Goal: Task Accomplishment & Management: Use online tool/utility

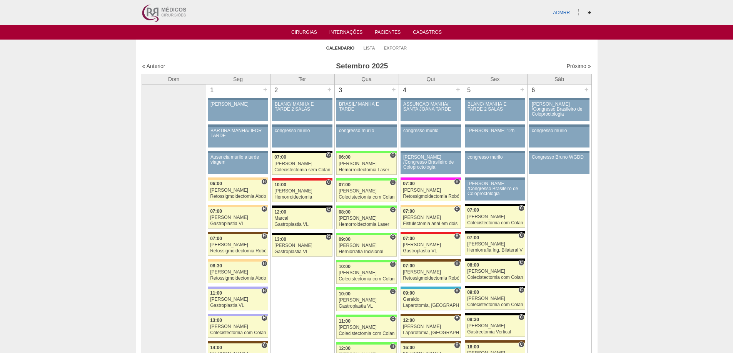
click at [384, 33] on link "Pacientes" at bounding box center [388, 33] width 26 height 7
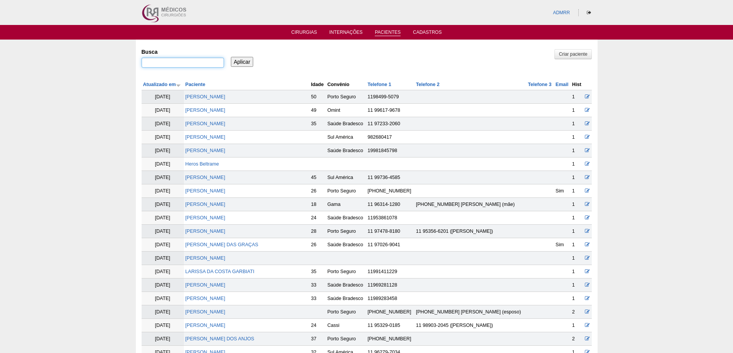
click at [181, 62] on input "Busca" at bounding box center [183, 63] width 82 height 10
click at [303, 31] on link "Cirurgias" at bounding box center [304, 33] width 26 height 7
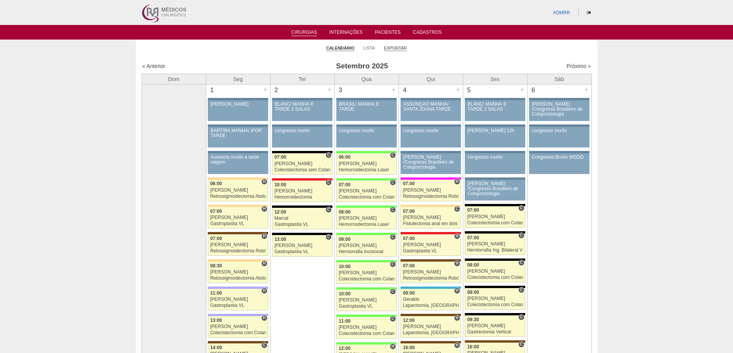
click at [394, 48] on link "Exportar" at bounding box center [395, 48] width 23 height 6
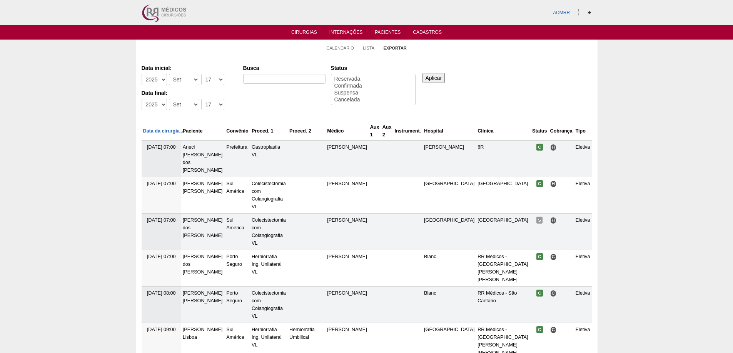
select select
click at [214, 81] on select "-Dia 1 2 3 4 5 6 7 8 9 10 11 12 13 14 15 16 17 18 19 20 21 22 23 24 25 26 27 28…" at bounding box center [212, 80] width 23 height 12
select select "1"
click at [201, 74] on select "-Dia 1 2 3 4 5 6 7 8 9 10 11 12 13 14 15 16 17 18 19 20 21 22 23 24 25 26 27 28…" at bounding box center [212, 80] width 23 height 12
click at [213, 103] on select "-Dia 1 2 3 4 5 6 7 8 9 10 11 12 13 14 15 16 17 18 19 20 21 22 23 24 25 26 27 28…" at bounding box center [212, 105] width 23 height 12
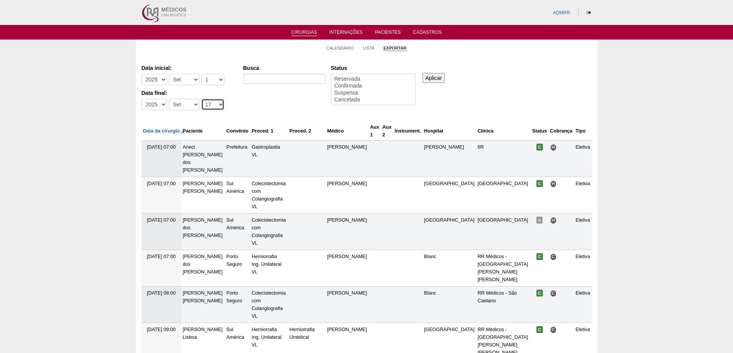
select select "31"
click at [201, 99] on select "-Dia 1 2 3 4 5 6 7 8 9 10 11 12 13 14 15 16 17 18 19 20 21 22 23 24 25 26 27 28…" at bounding box center [212, 105] width 23 height 12
click at [193, 77] on select "-Mês Jan Fev Mar Abr Mai Jun Jul Ago Set Out Nov Dez" at bounding box center [184, 80] width 30 height 12
select select "1"
click at [169, 74] on select "-Mês Jan Fev Mar Abr Mai Jun Jul Ago Set Out Nov Dez" at bounding box center [184, 80] width 30 height 12
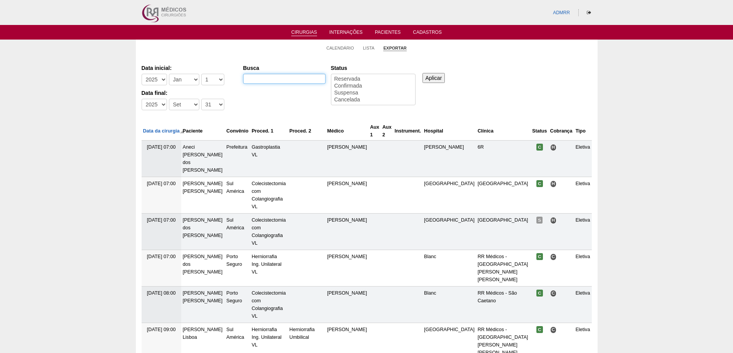
click at [278, 76] on input "Busca" at bounding box center [284, 79] width 82 height 10
type input "postal saude"
click at [432, 80] on input "Aplicar" at bounding box center [433, 78] width 23 height 10
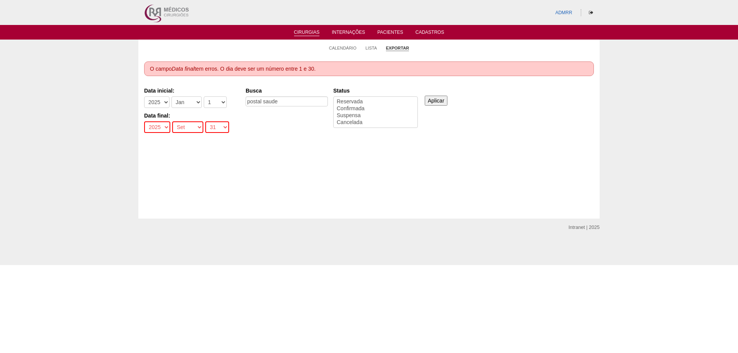
select select
click at [221, 125] on select "-Dia 1 2 3 4 5 6 7 8 9 10 11 12 13 14 15 16 17 18 19 20 21 22 23 24 25 26 27 28…" at bounding box center [217, 128] width 24 height 12
select select "30"
click at [205, 122] on select "-Dia 1 2 3 4 5 6 7 8 9 10 11 12 13 14 15 16 17 18 19 20 21 22 23 24 25 26 27 28…" at bounding box center [217, 128] width 24 height 12
click at [438, 102] on input "Aplicar" at bounding box center [436, 101] width 23 height 10
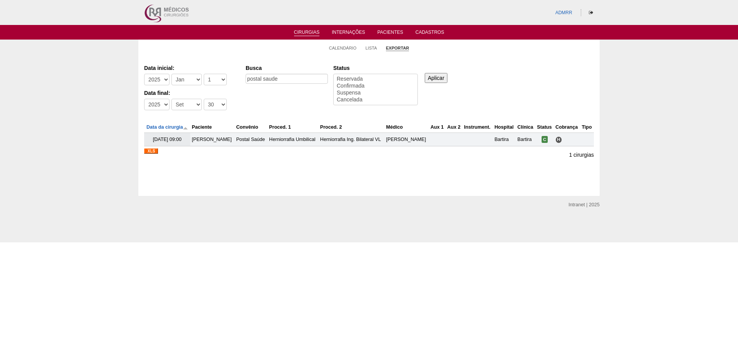
select select
drag, startPoint x: 270, startPoint y: 79, endPoint x: 155, endPoint y: 78, distance: 115.0
click at [157, 83] on div "Data inicial: -[DEMOGRAPHIC_DATA] 2012 2013 2014 2015 2016 2017 2018 2019 2020 …" at bounding box center [369, 88] width 450 height 53
type input "correios"
click at [433, 82] on input "Aplicar" at bounding box center [436, 78] width 23 height 10
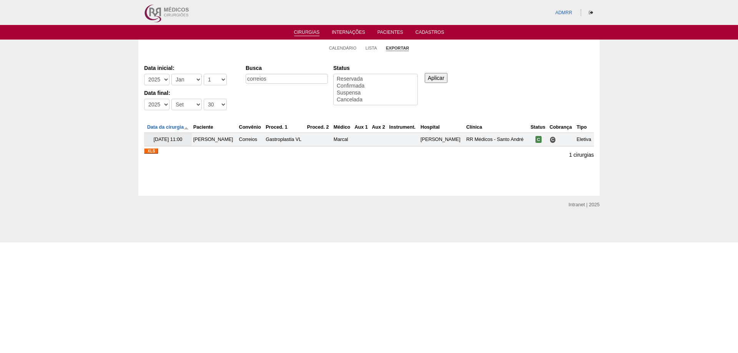
select select
